Goal: Complete application form: Complete application form

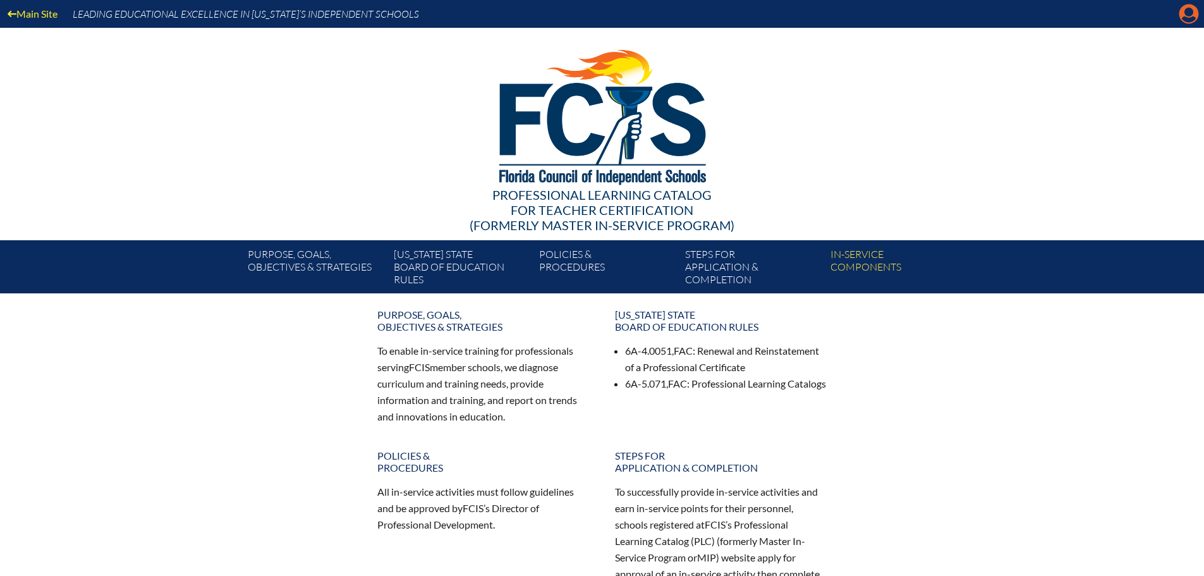
click at [1189, 18] on icon "Manage account" at bounding box center [1189, 14] width 20 height 20
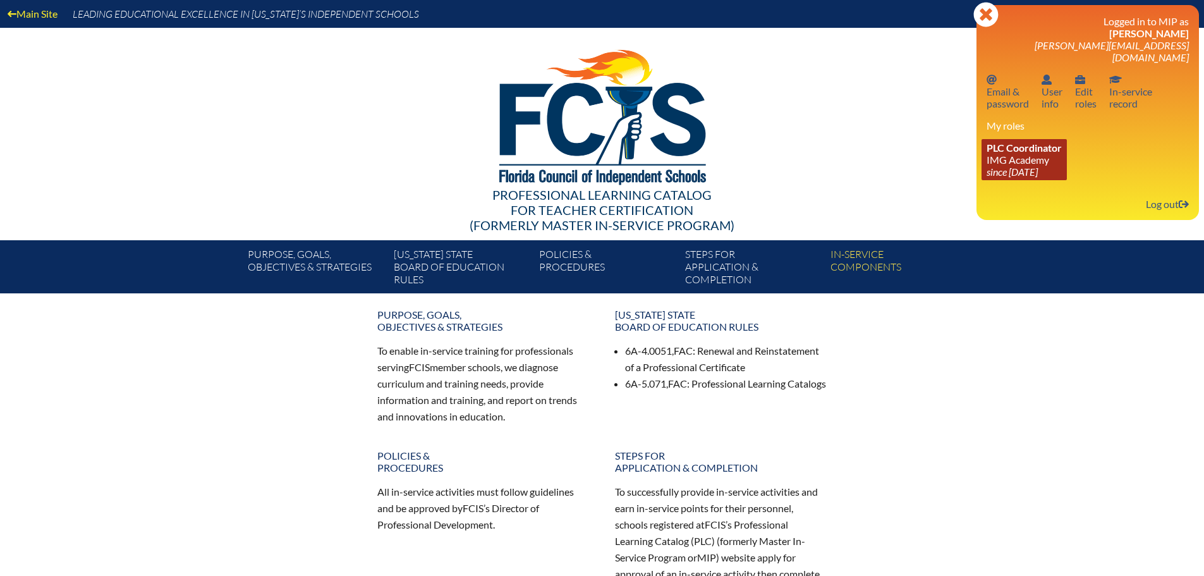
click at [1014, 149] on link "PLC Coordinator IMG Academy since 2022 Aug 25" at bounding box center [1024, 159] width 85 height 41
click at [1024, 166] on link "PLC Coordinator IMG Academy since 2022 Aug 25" at bounding box center [1024, 159] width 85 height 41
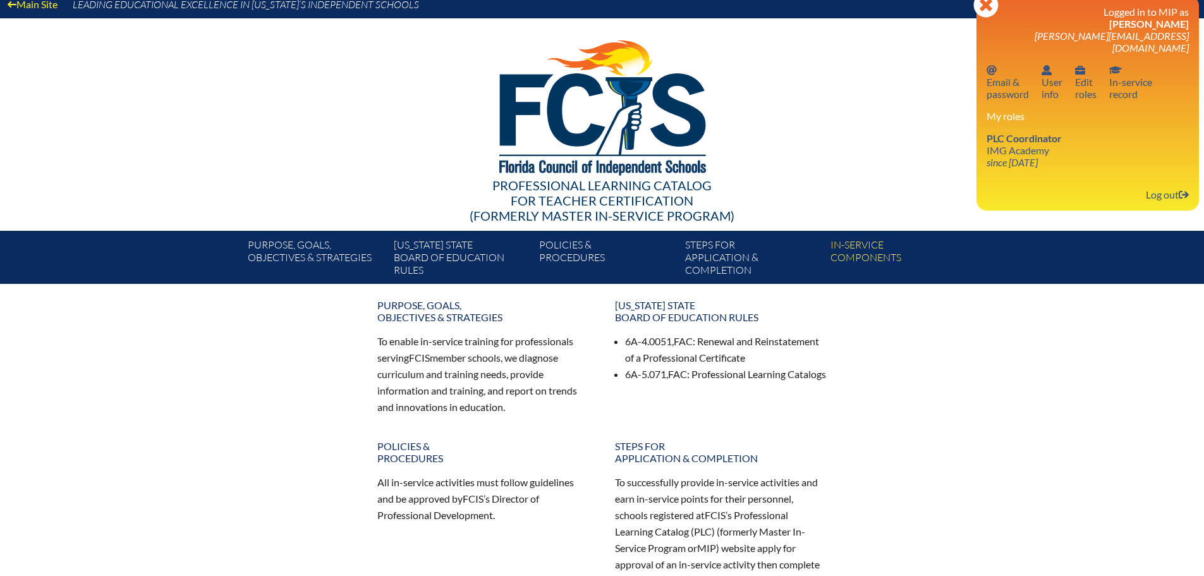
scroll to position [227, 0]
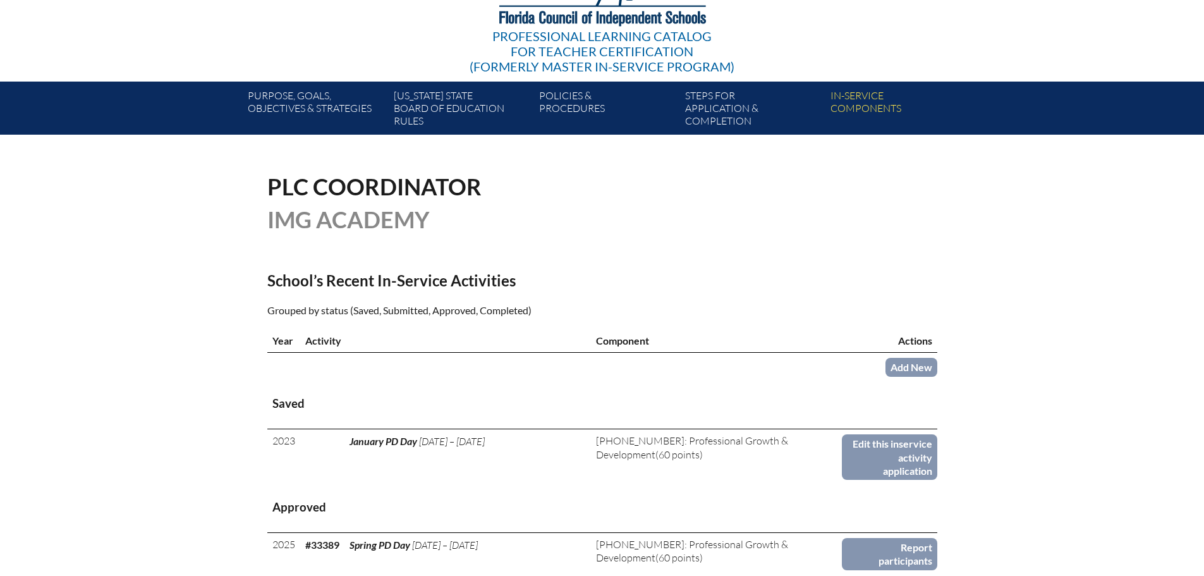
scroll to position [379, 0]
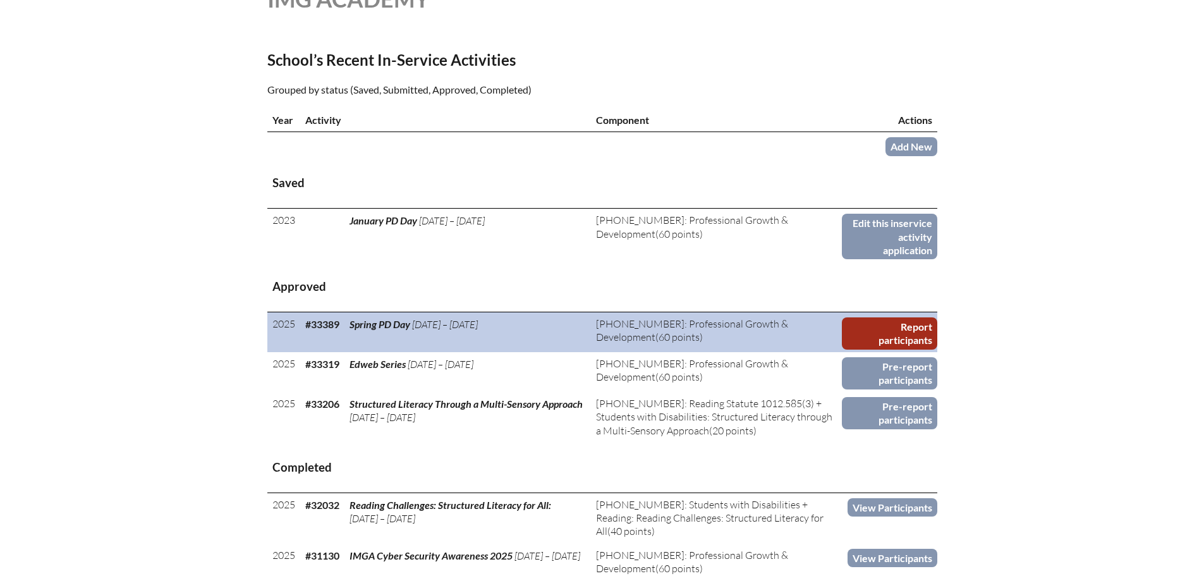
click at [902, 334] on link "Report participants" at bounding box center [889, 333] width 95 height 32
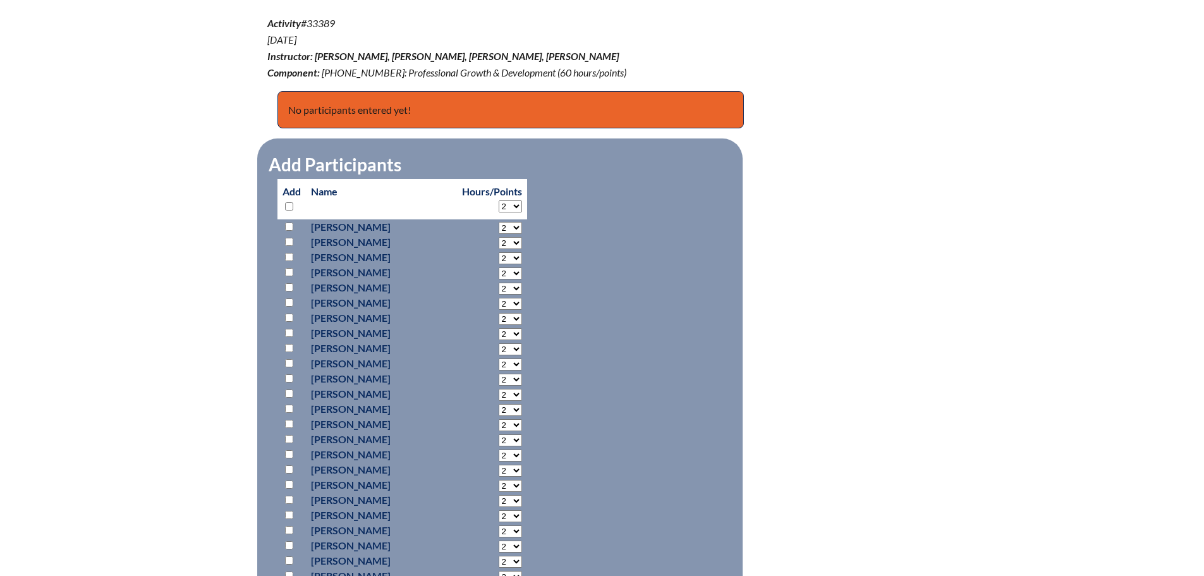
scroll to position [442, 0]
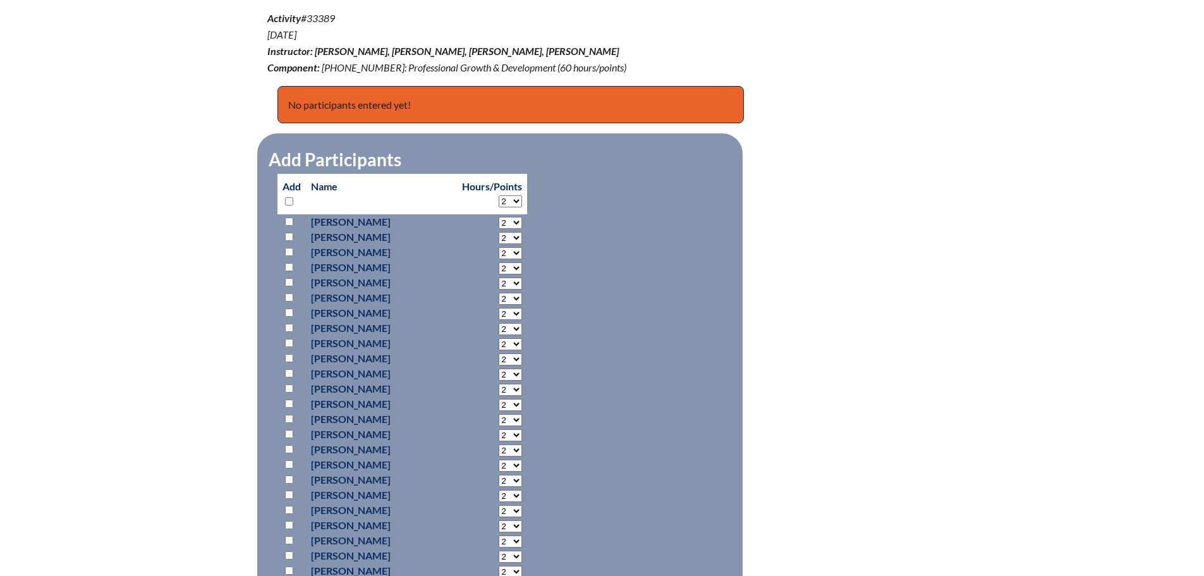
click at [515, 198] on select "2 3 4 5 6 7 8 9 10 11 12 13 14 15 16 17 18 19 20 21 22 23 24 25 26 27 28 29 30 …" at bounding box center [510, 201] width 23 height 12
select select "4"
click at [499, 195] on select "2 3 4 5 6 7 8 9 10 11 12 13 14 15 16 17 18 19 20 21 22 23 24 25 26 27 28 29 30 …" at bounding box center [510, 201] width 23 height 12
select select "4"
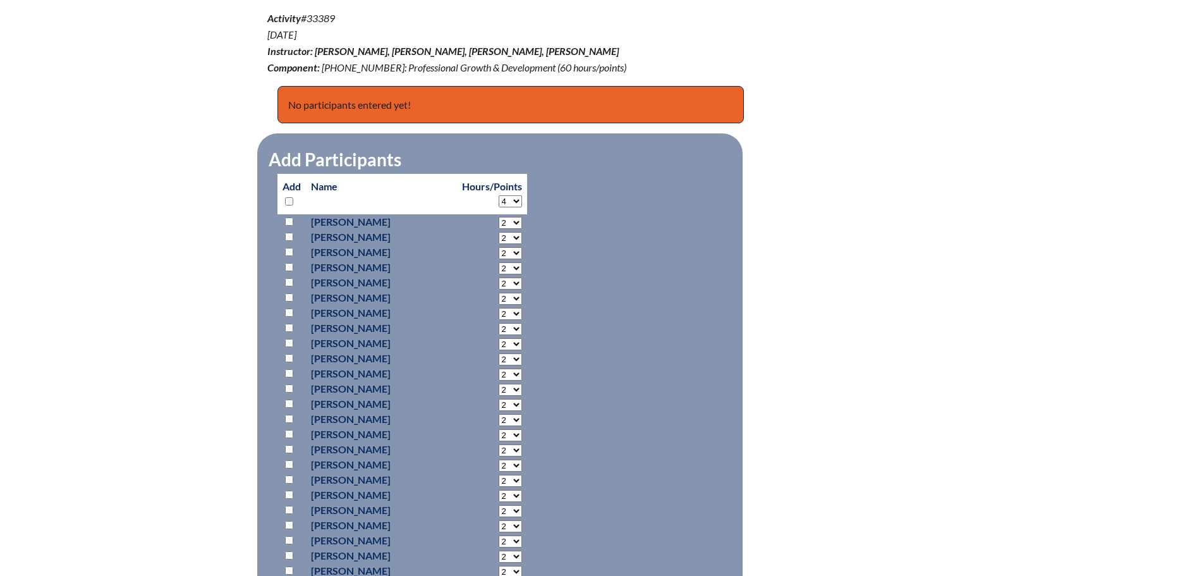
select select "4"
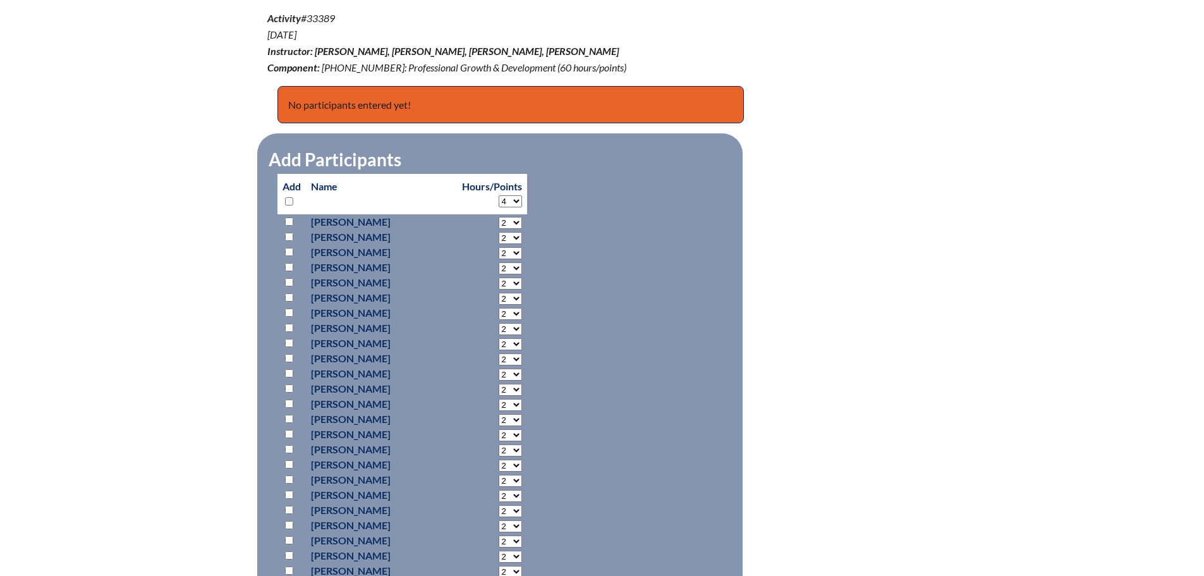
select select "4"
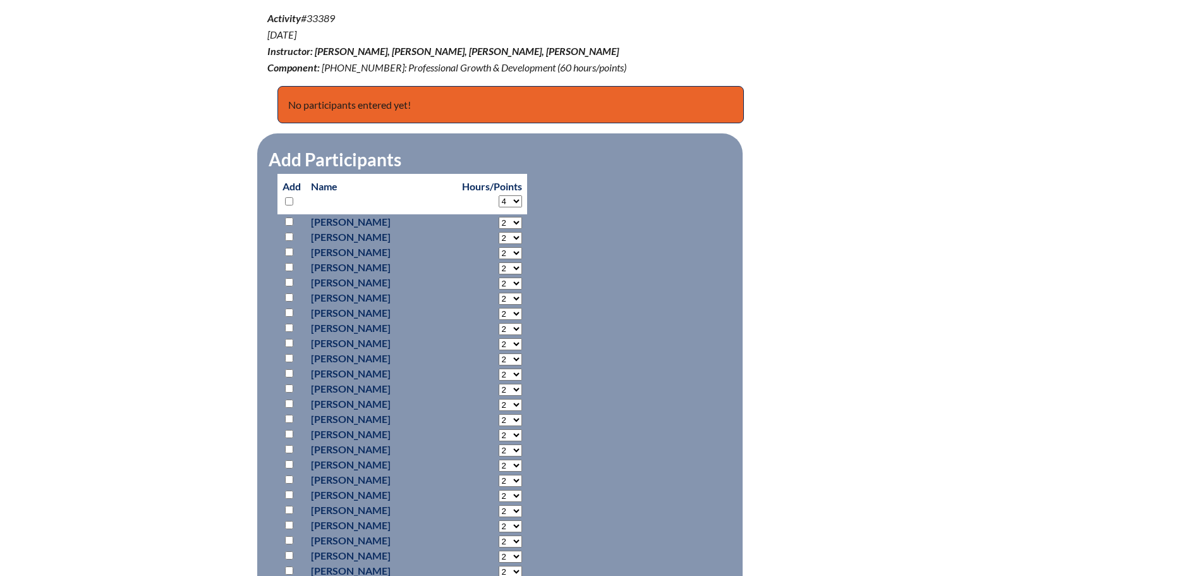
select select "4"
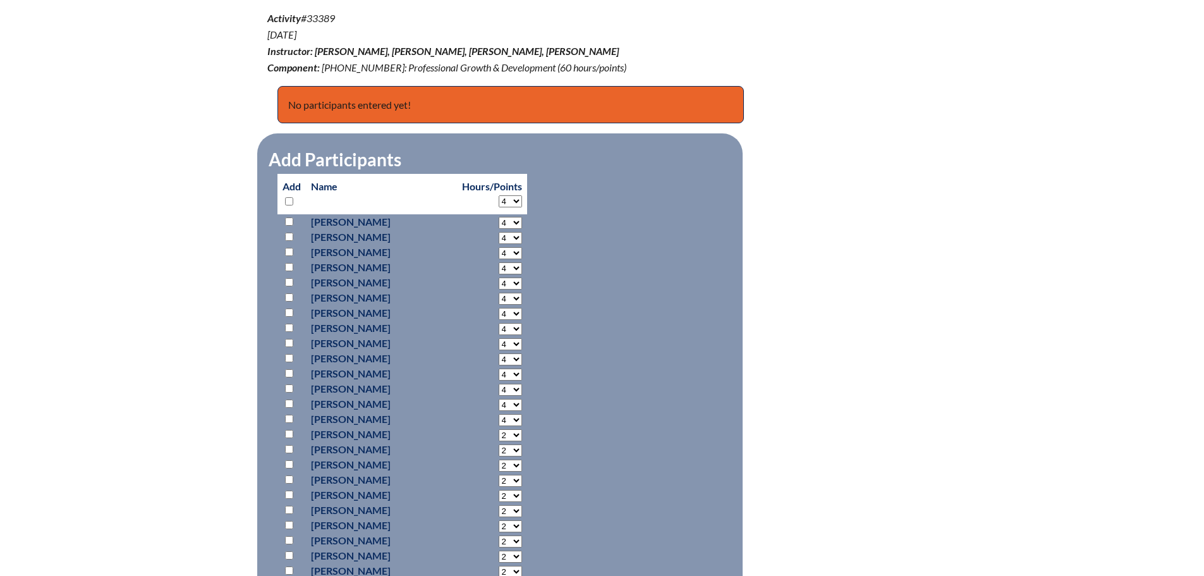
select select "4"
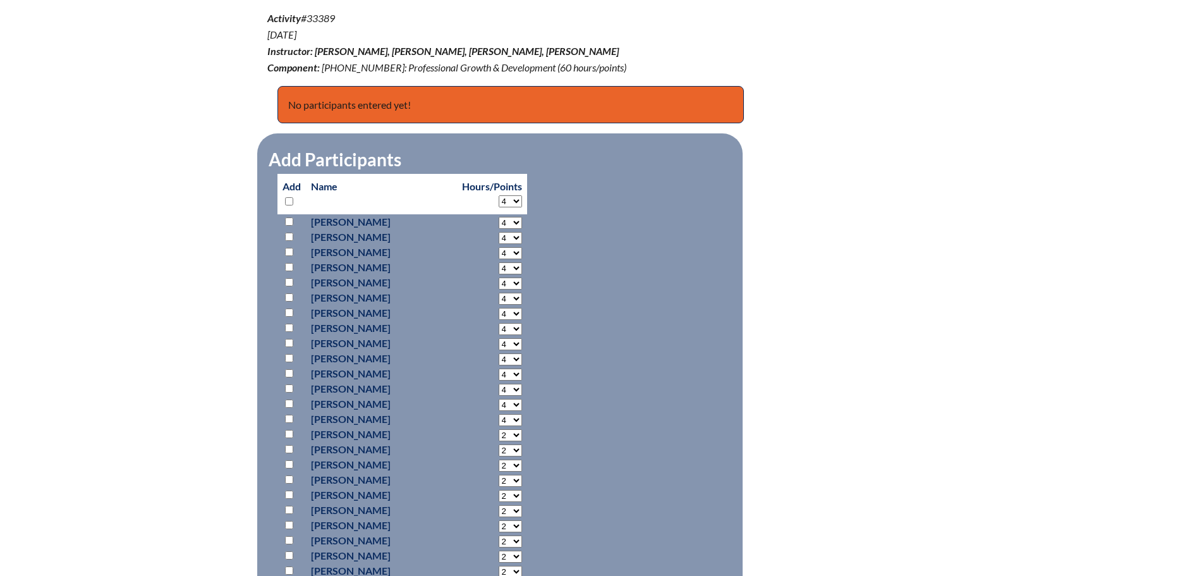
select select "4"
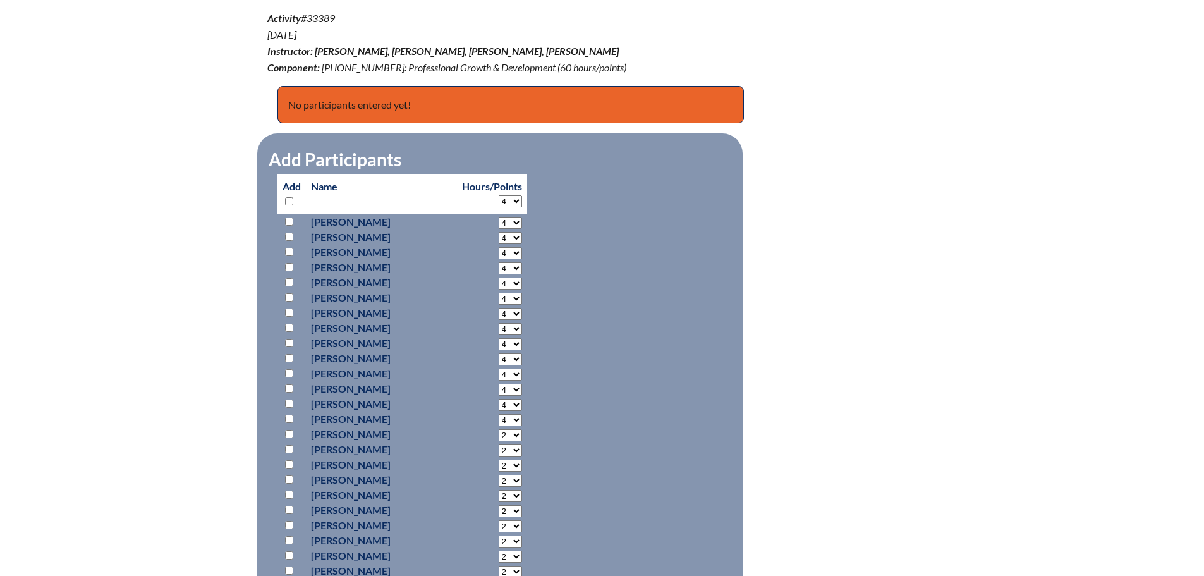
select select "4"
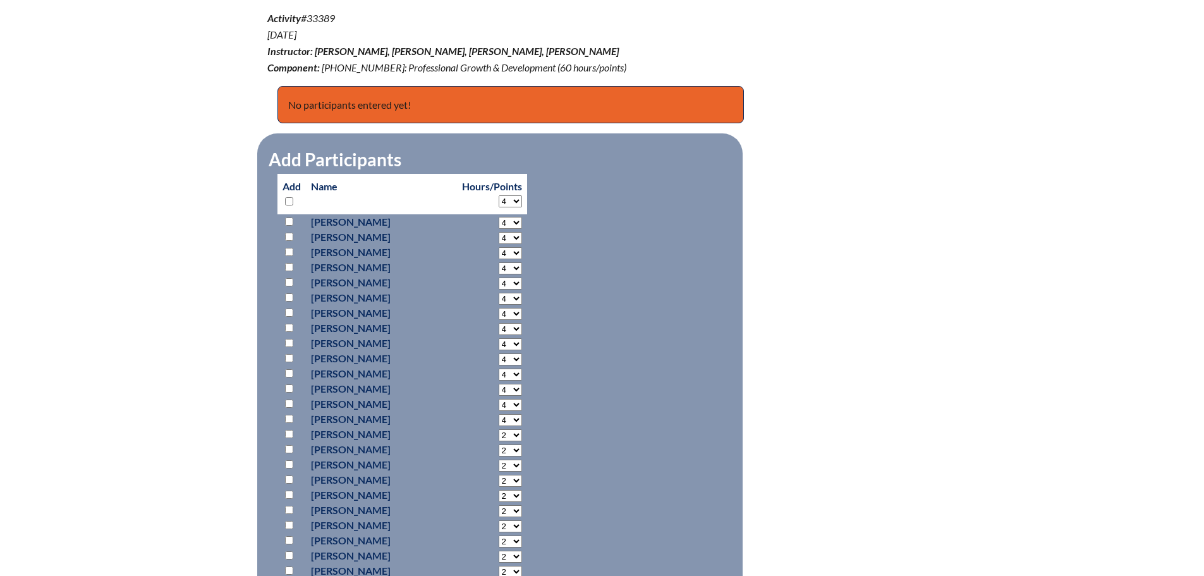
select select "4"
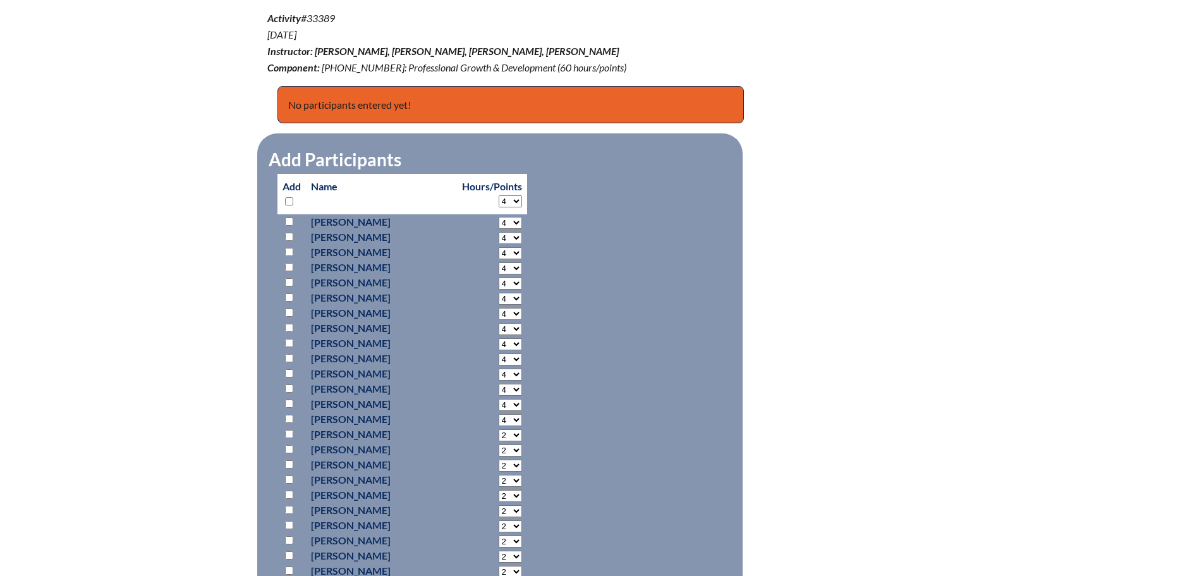
select select "4"
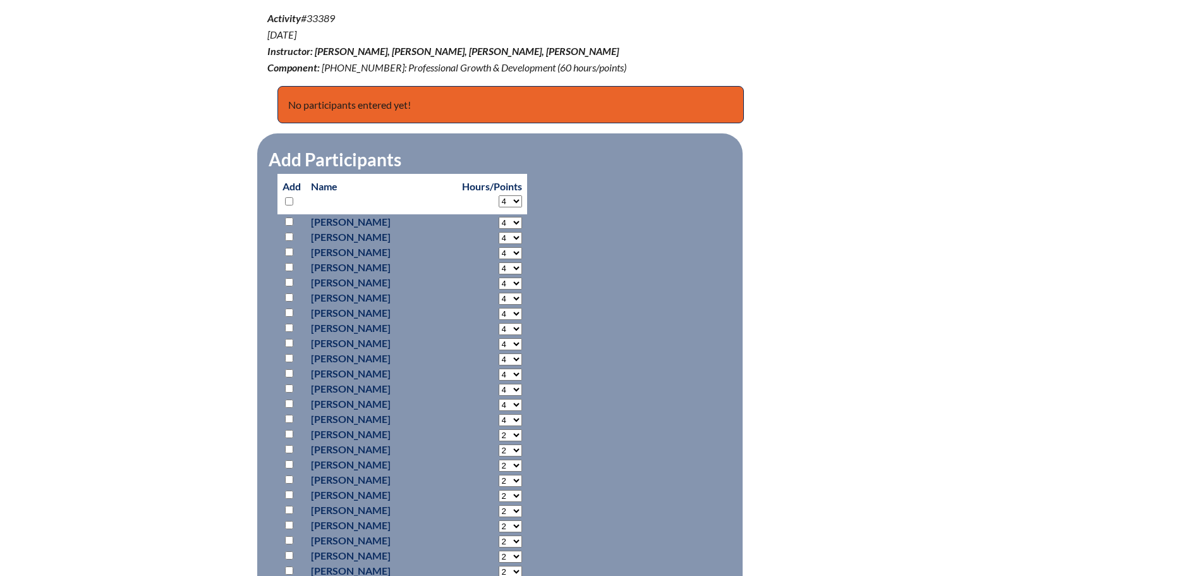
select select "4"
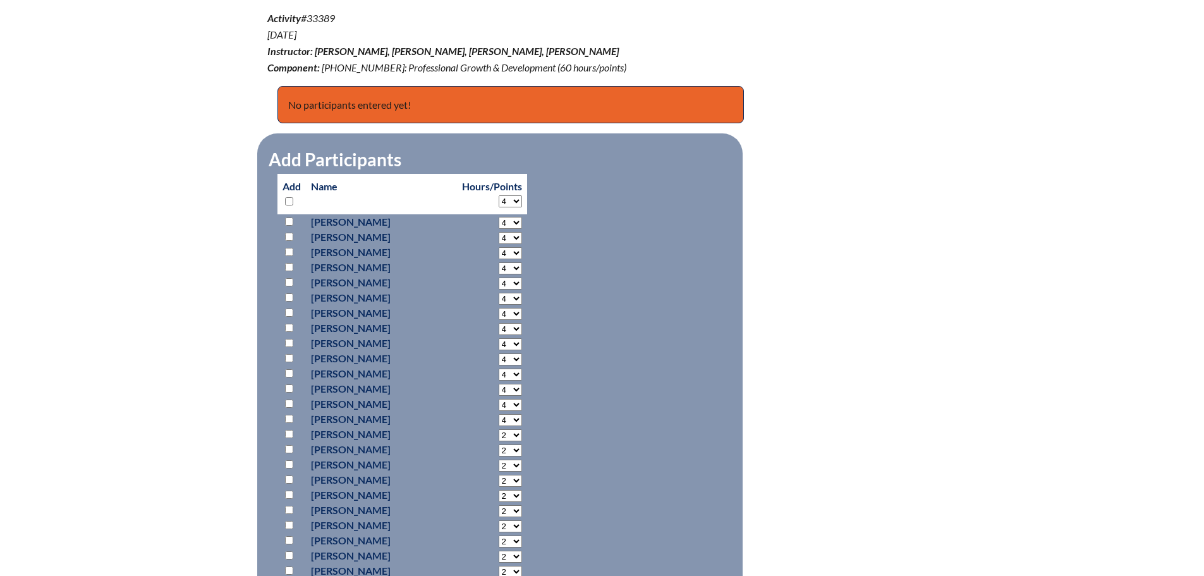
select select "4"
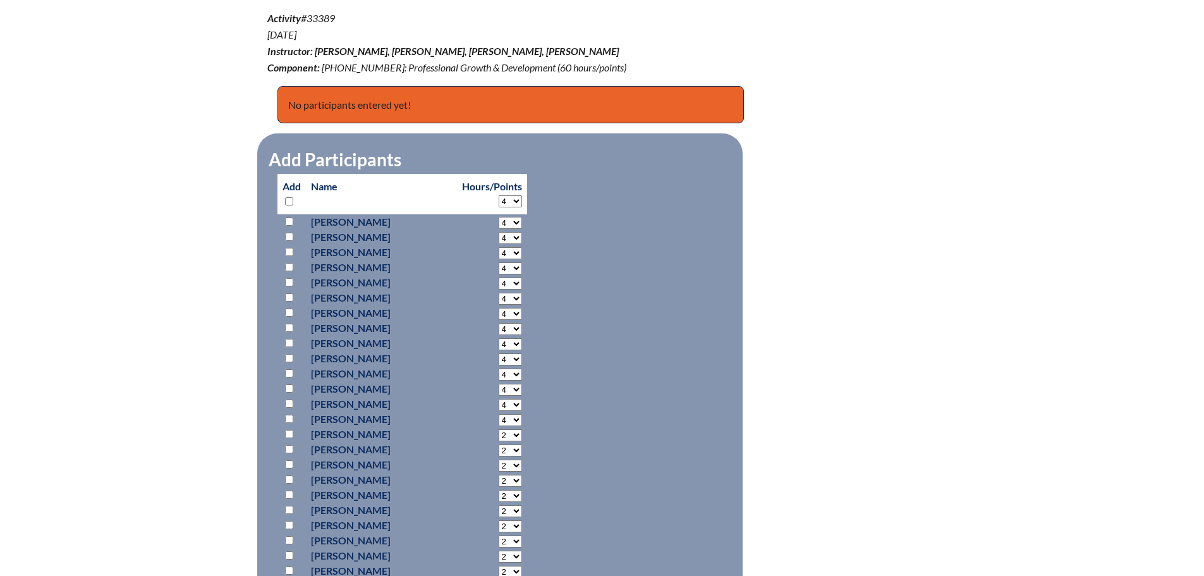
select select "4"
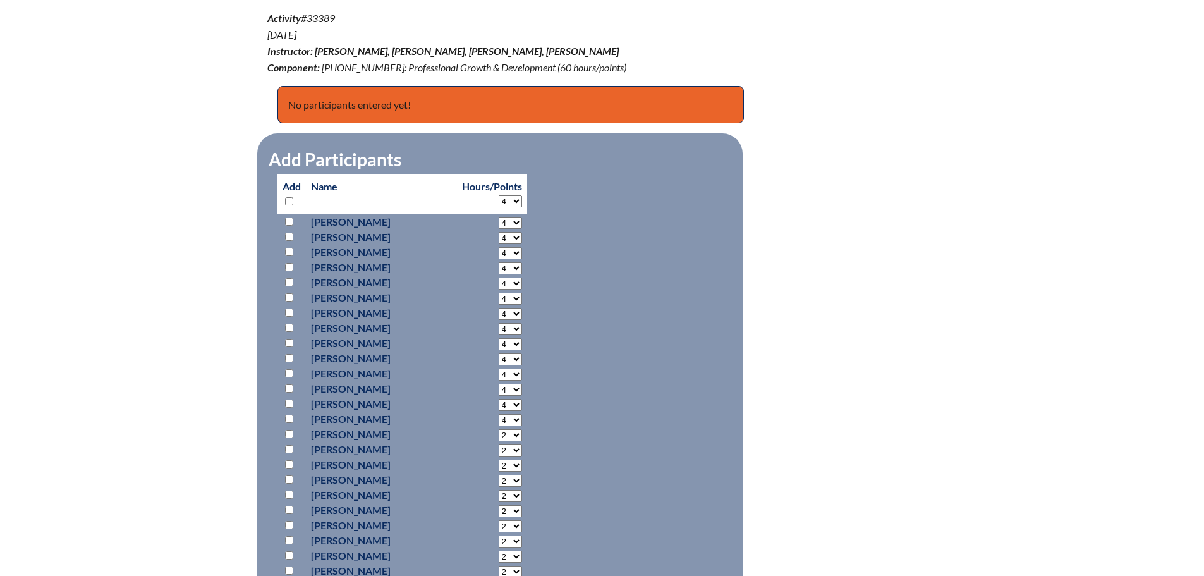
select select "4"
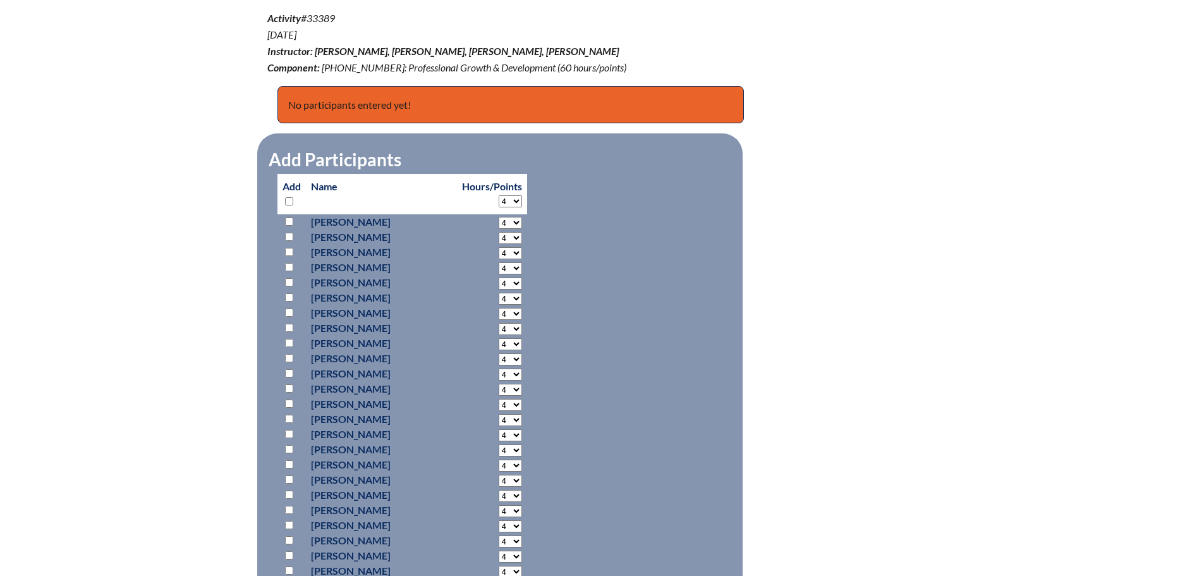
select select "4"
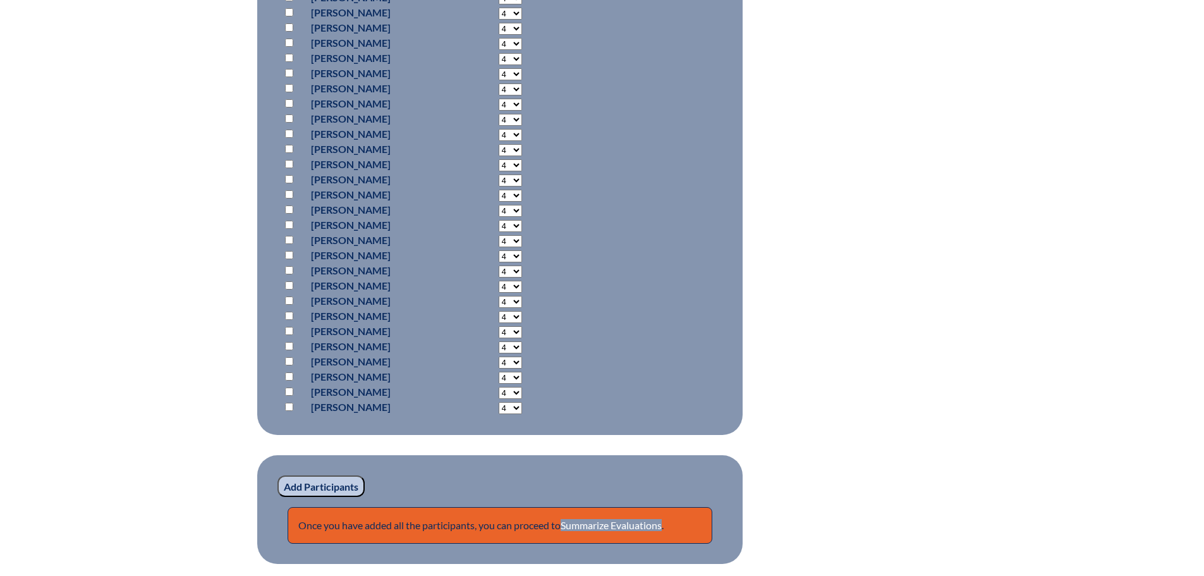
scroll to position [1264, 0]
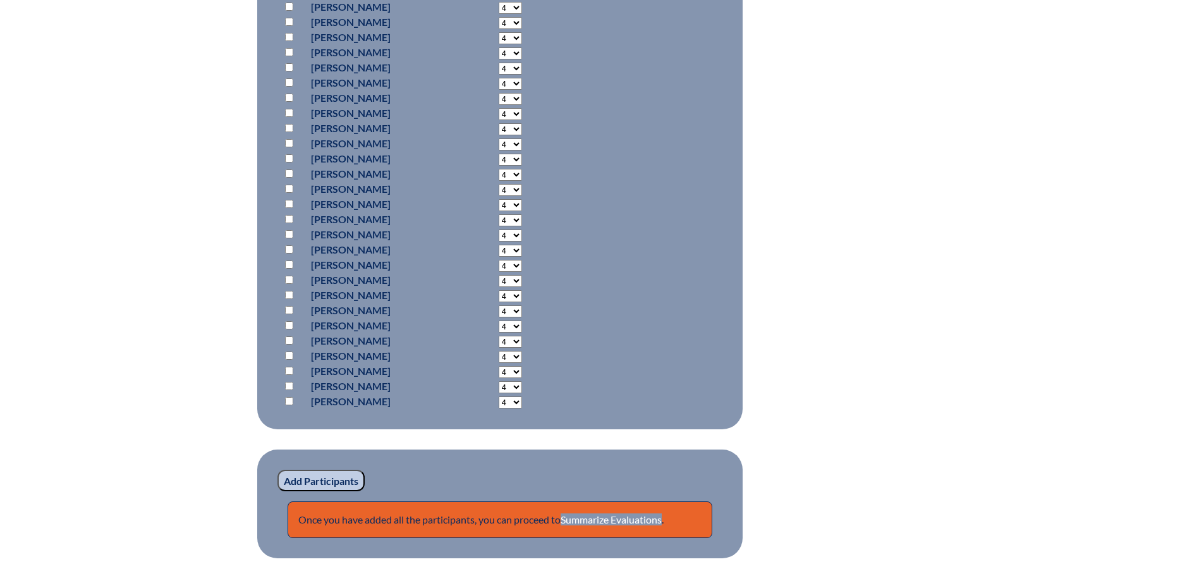
click at [286, 369] on input "checkbox" at bounding box center [289, 371] width 8 height 8
checkbox input "true"
click at [287, 397] on input "checkbox" at bounding box center [289, 401] width 8 height 8
checkbox input "true"
click at [290, 155] on input "checkbox" at bounding box center [289, 158] width 8 height 8
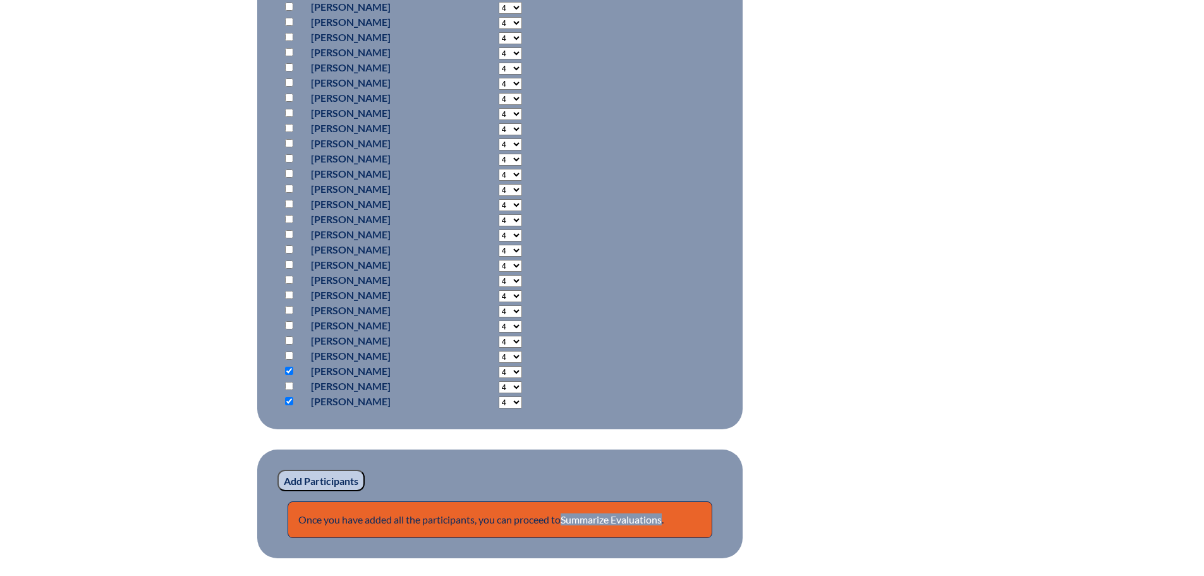
checkbox input "true"
click at [331, 475] on input "Add Participants" at bounding box center [321, 480] width 87 height 21
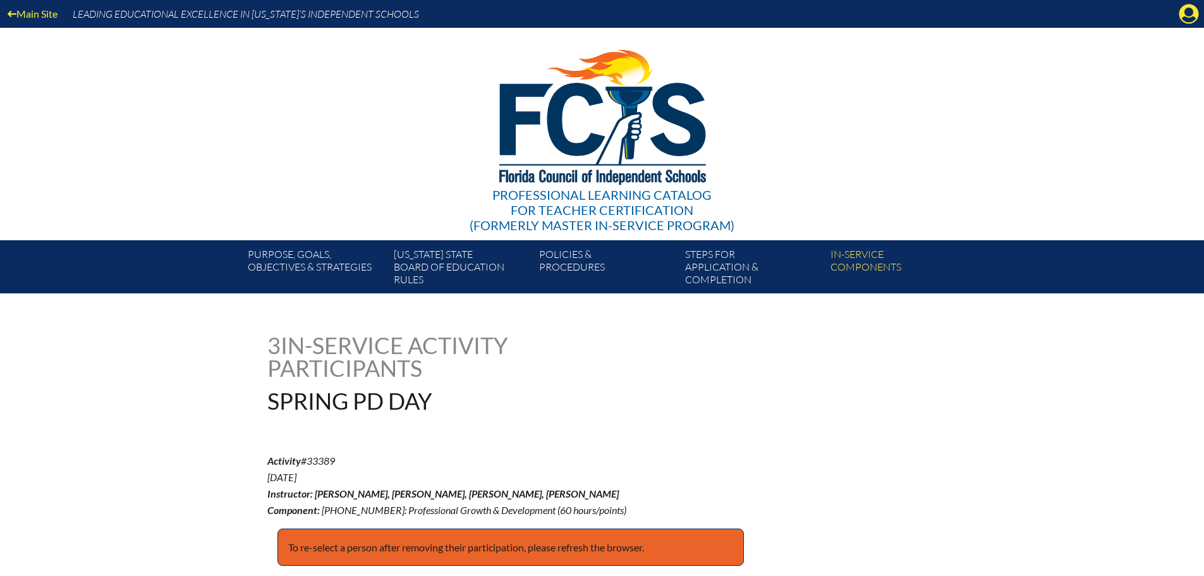
scroll to position [1376, 0]
